Goal: Find specific page/section: Find specific page/section

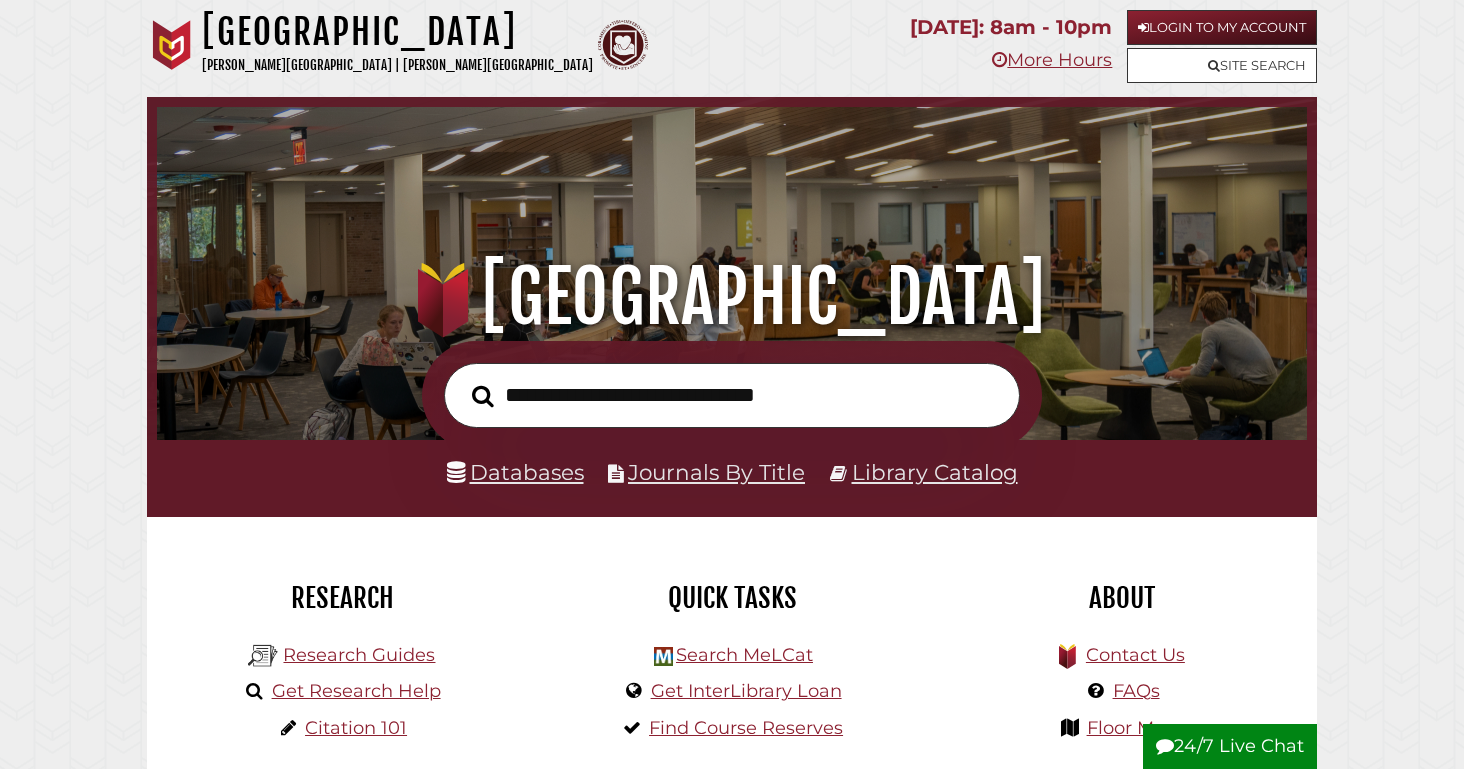
scroll to position [380, 1140]
click at [512, 473] on link "Databases" at bounding box center [515, 472] width 137 height 26
click at [592, 411] on input "text" at bounding box center [732, 395] width 576 height 65
type input "********"
click at [462, 379] on button "Search" at bounding box center [483, 395] width 42 height 33
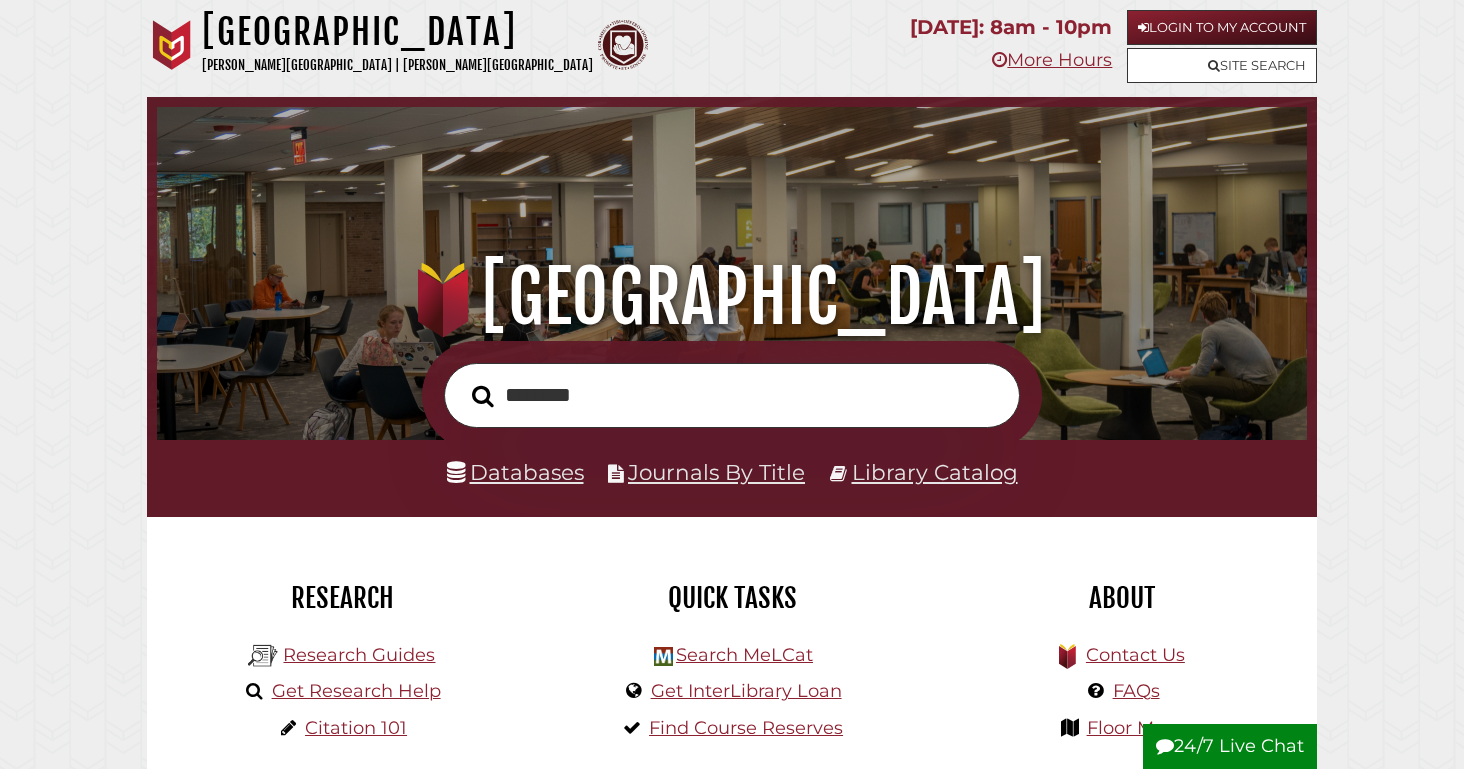
click at [462, 379] on button "Search" at bounding box center [483, 395] width 42 height 33
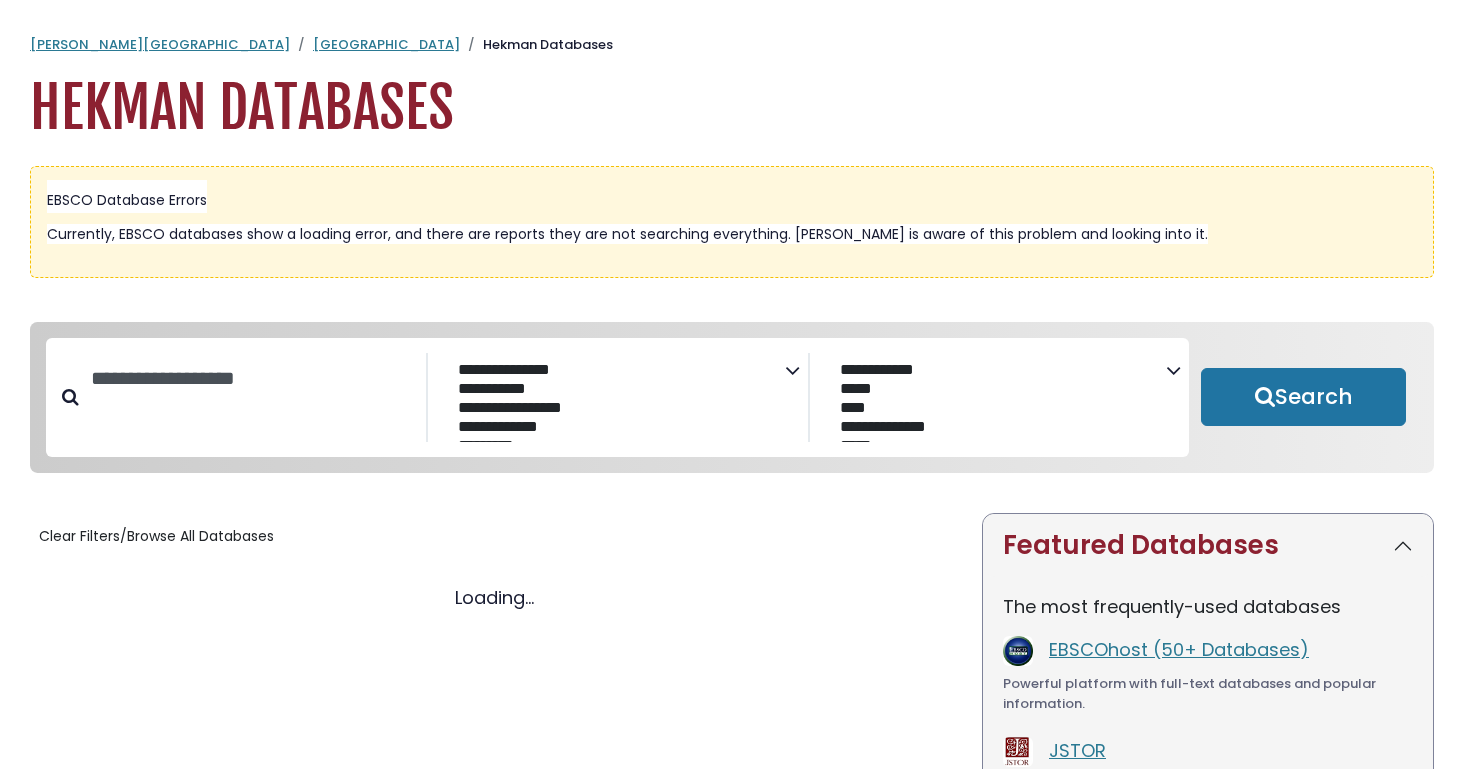
select select "Database Subject Filter"
select select "Database Vendors Filter"
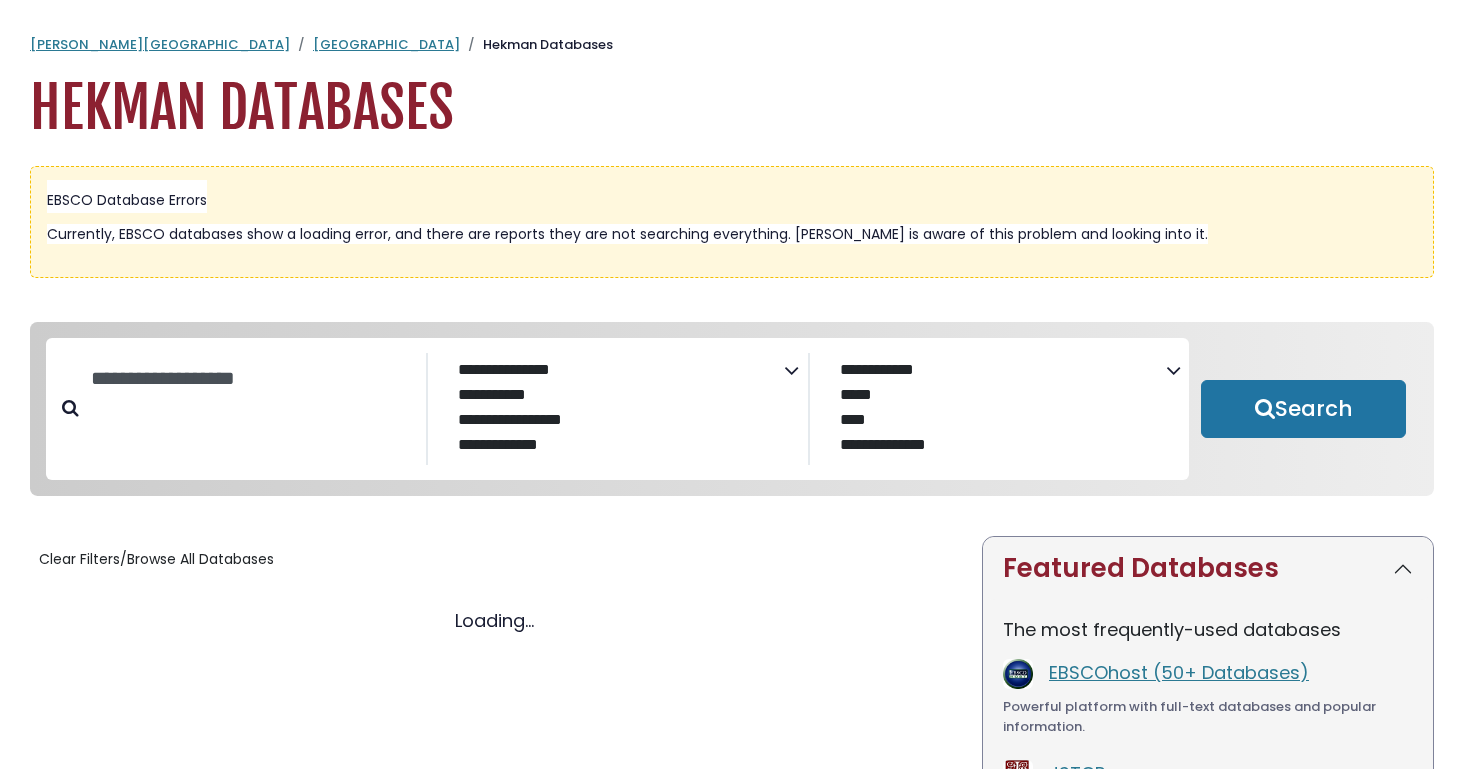
select select "Database Subject Filter"
select select "Database Vendors Filter"
select select "Database Subject Filter"
select select "Database Vendors Filter"
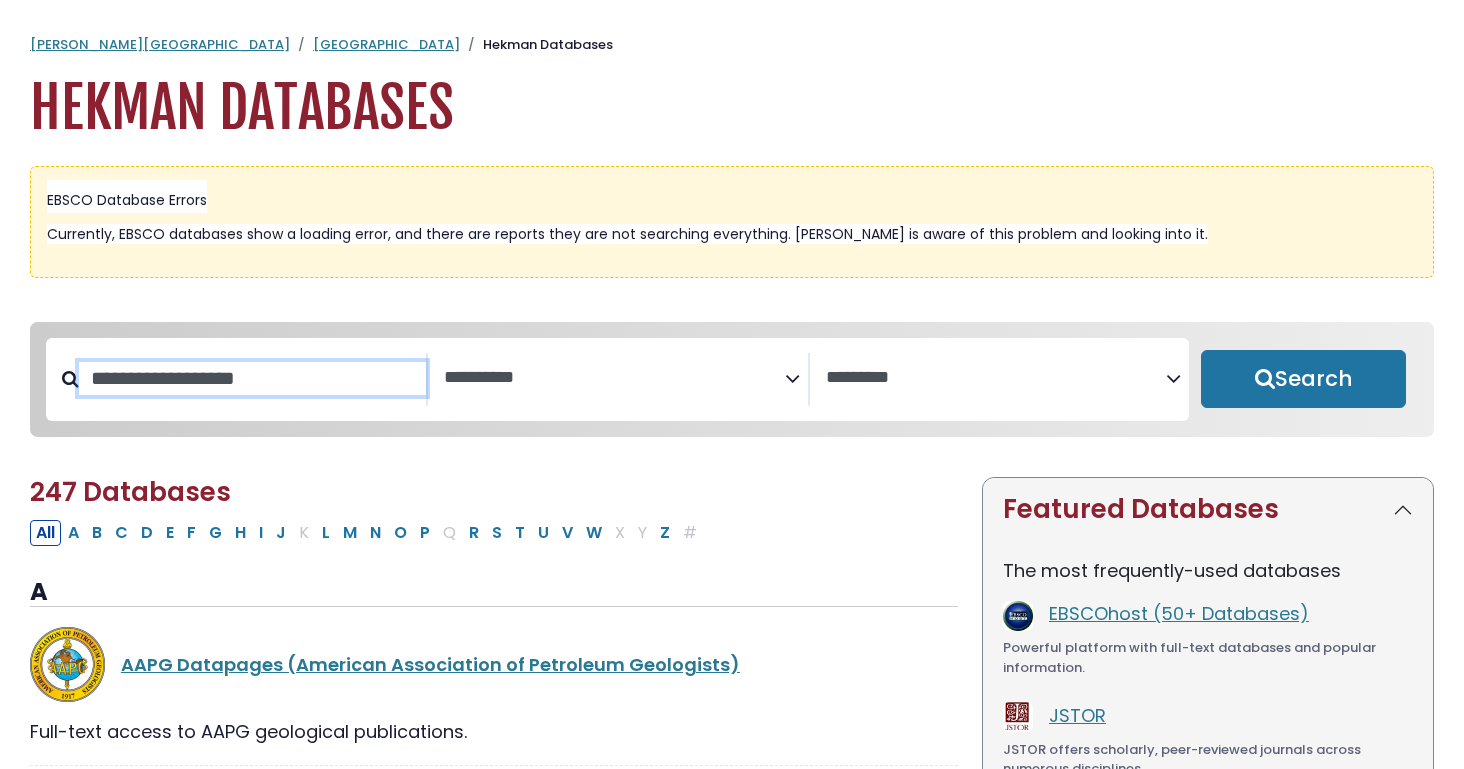
click at [359, 389] on input "Search database by title or keyword" at bounding box center [252, 378] width 347 height 33
type input "*****"
click at [1201, 350] on button "Search" at bounding box center [1303, 379] width 205 height 58
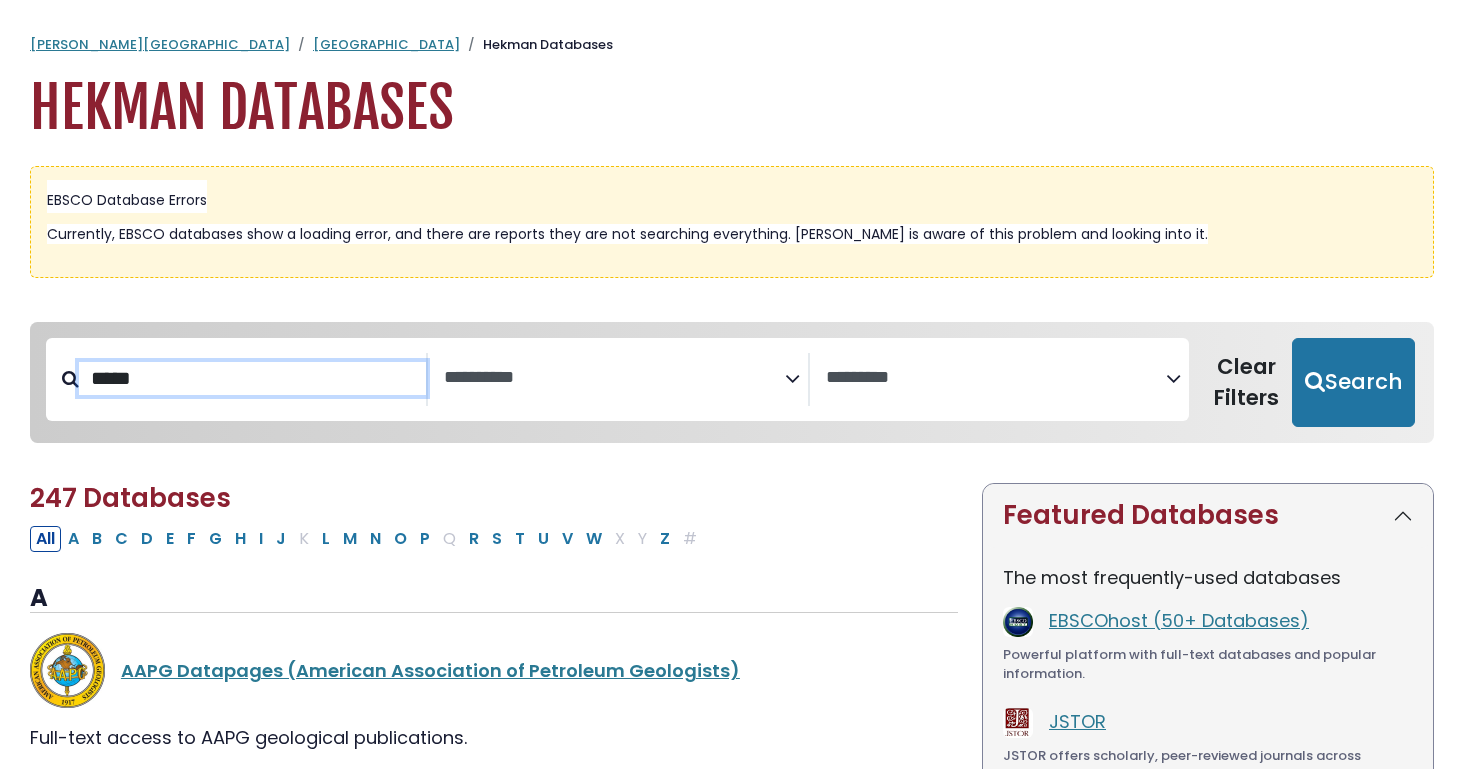
select select "Database Subject Filter"
select select "Database Vendors Filter"
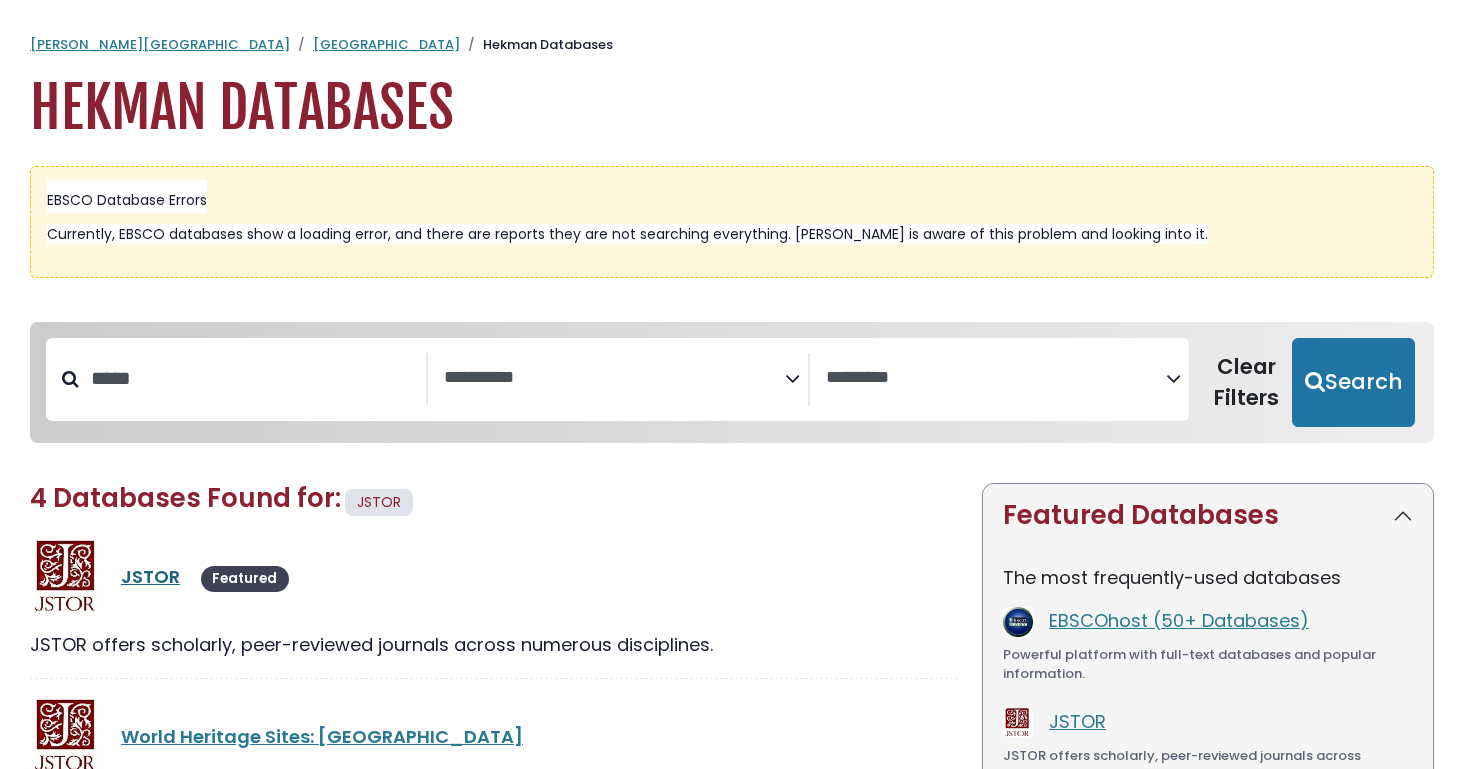
click at [153, 566] on link "JSTOR" at bounding box center [150, 576] width 59 height 25
select select "Database Subject Filter"
select select "Database Vendors Filter"
